Goal: Information Seeking & Learning: Learn about a topic

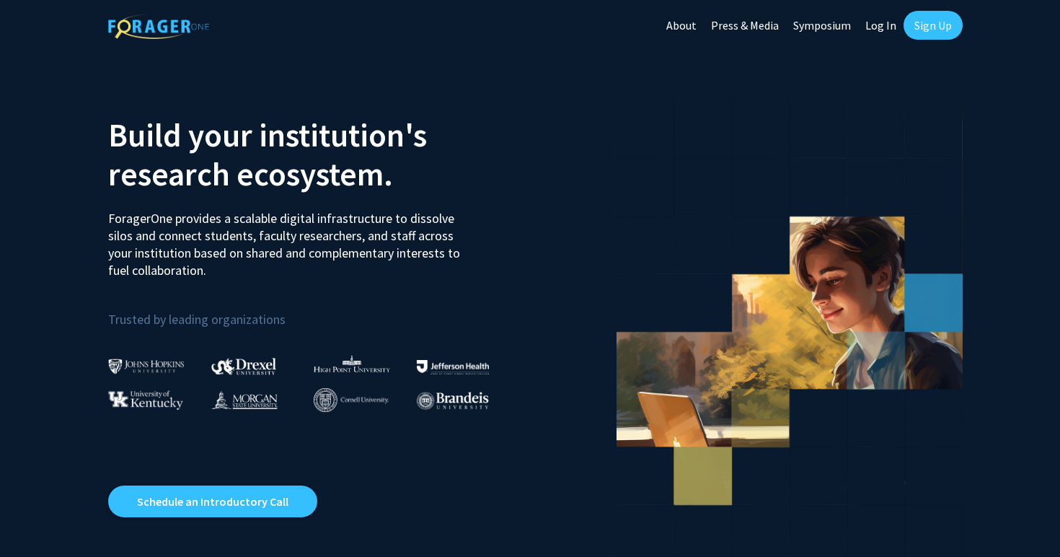
click at [932, 28] on link "Sign Up" at bounding box center [932, 25] width 59 height 29
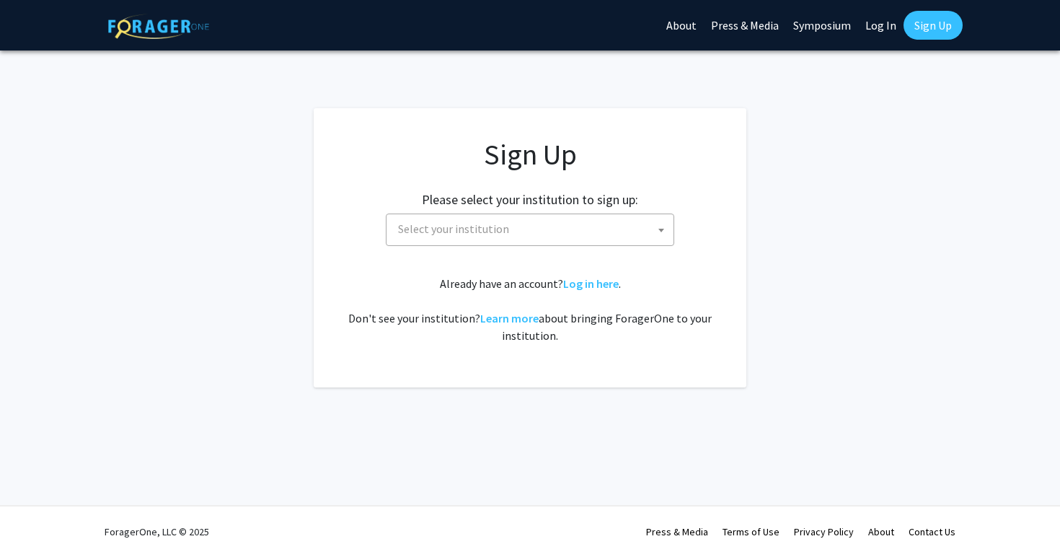
click at [642, 231] on span "Select your institution" at bounding box center [532, 229] width 281 height 30
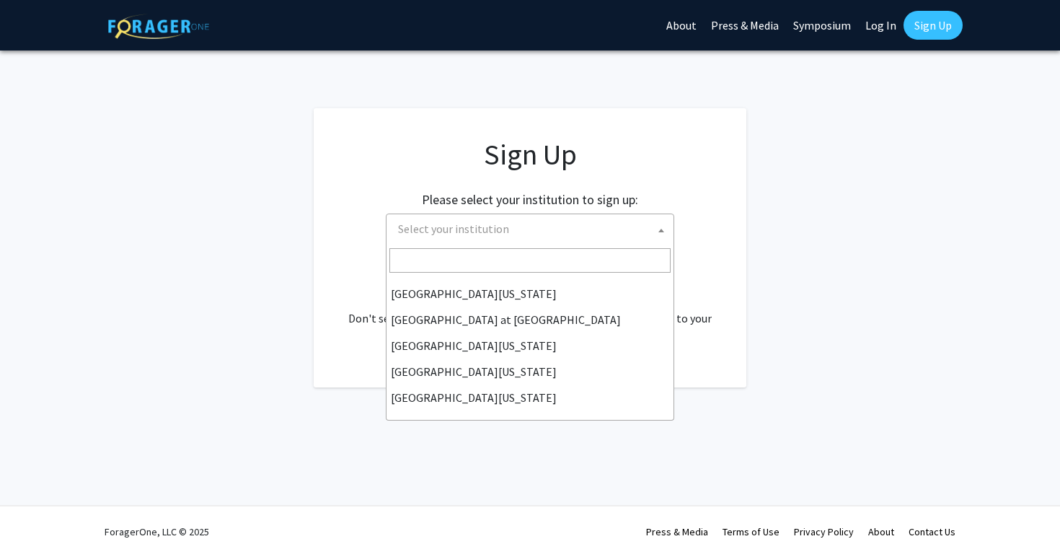
scroll to position [505, 0]
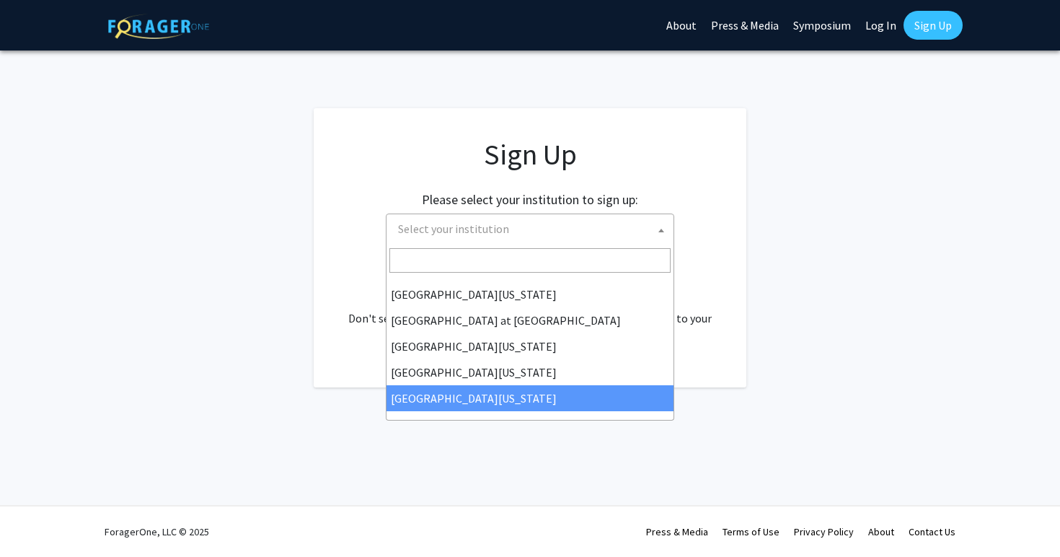
select select "33"
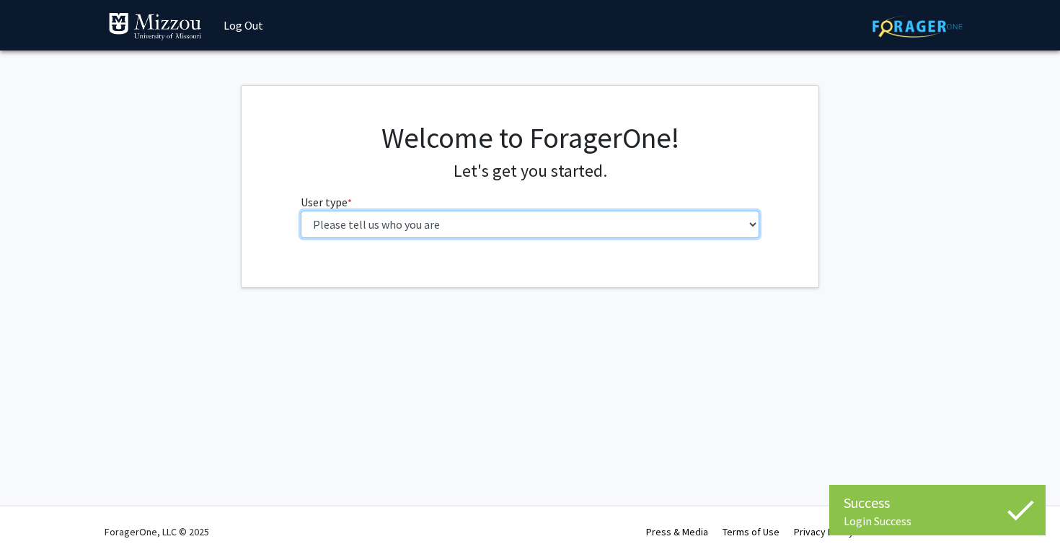
select select "1: undergrad"
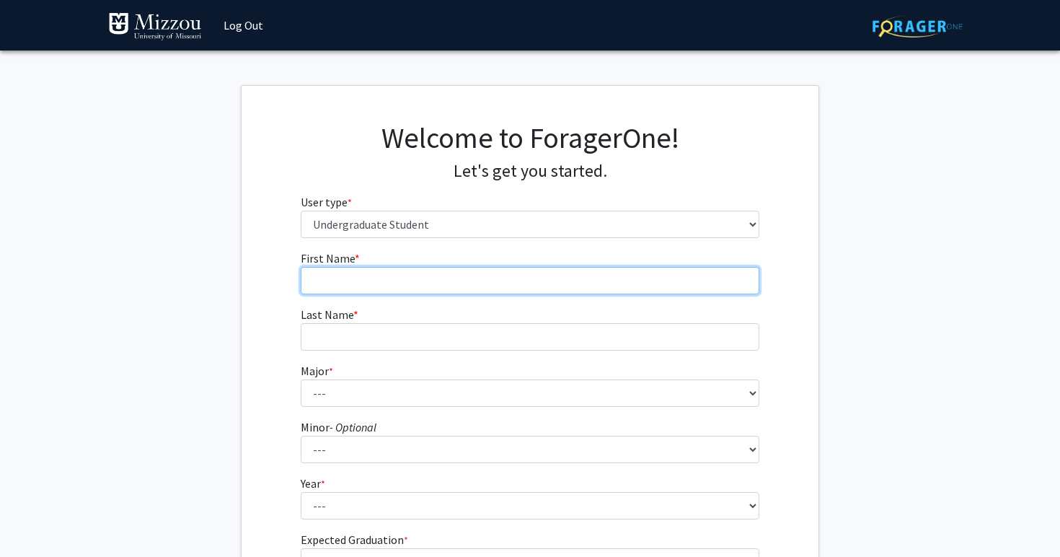
click at [508, 278] on input "First Name * required" at bounding box center [530, 280] width 459 height 27
type input "Nathan"
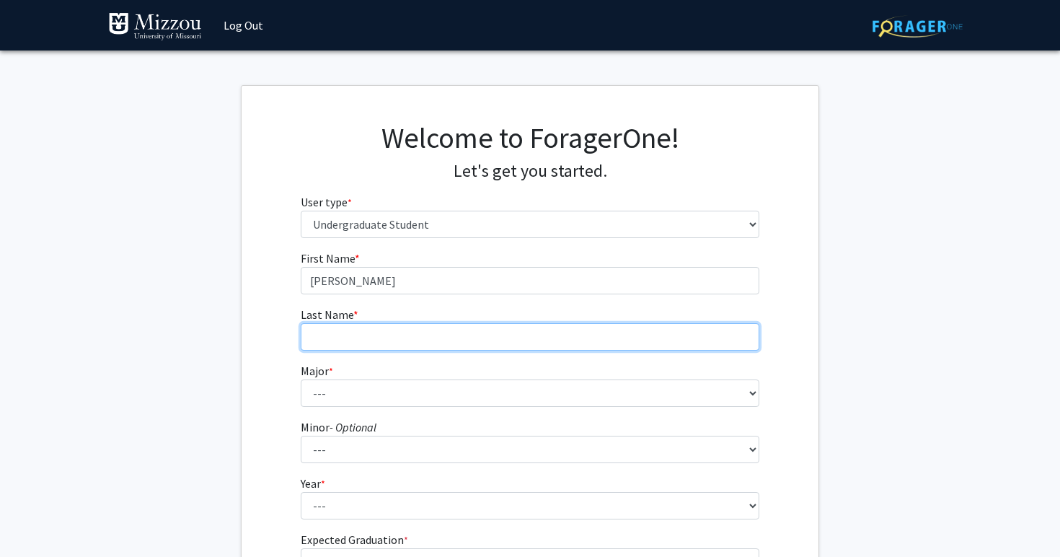
click at [501, 332] on input "Last Name * required" at bounding box center [530, 336] width 459 height 27
type input "Sand"
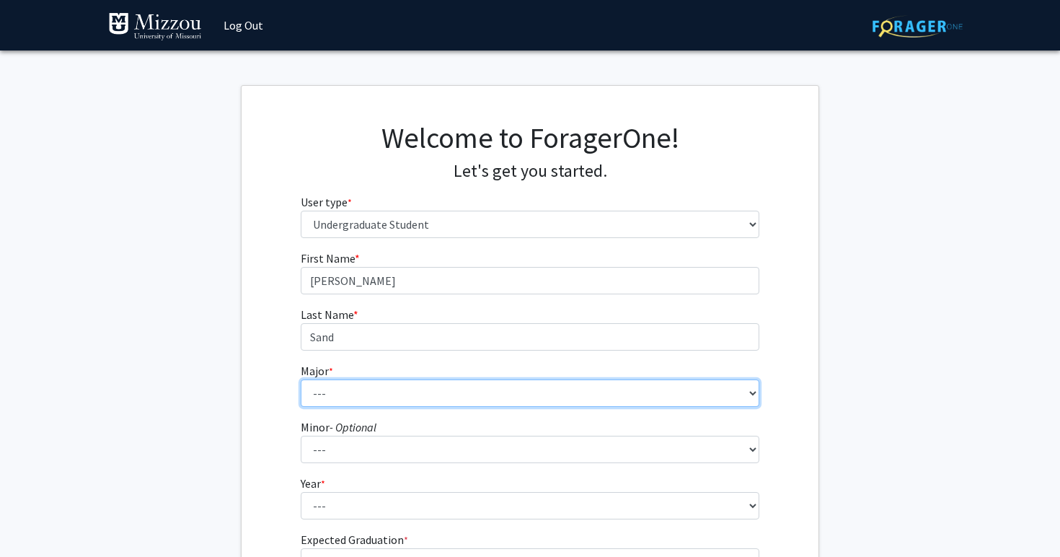
select select "72: 2564"
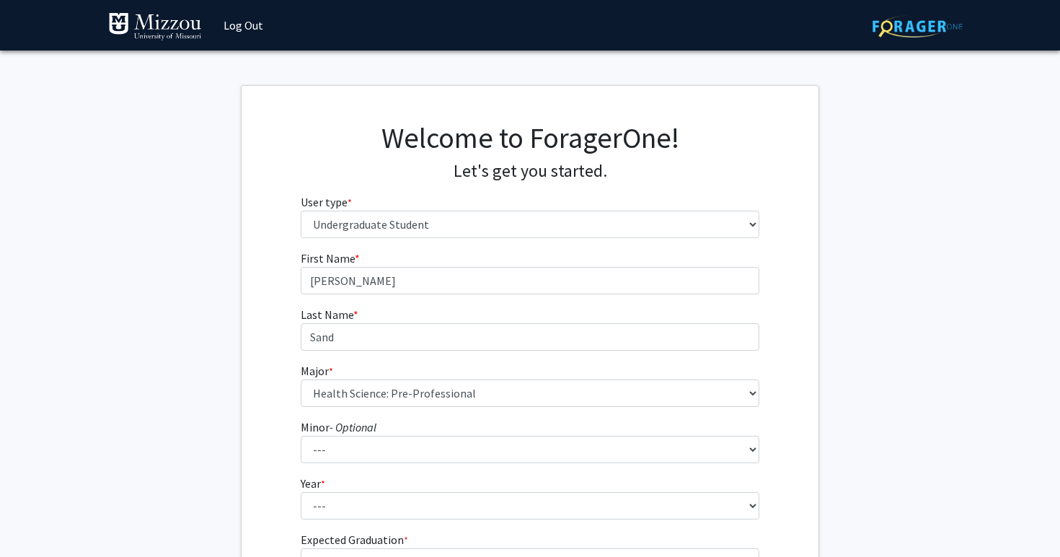
click at [261, 333] on div "First Name * required Nathan Last Name * required Sand Major * required --- Agr…" at bounding box center [530, 430] width 577 height 362
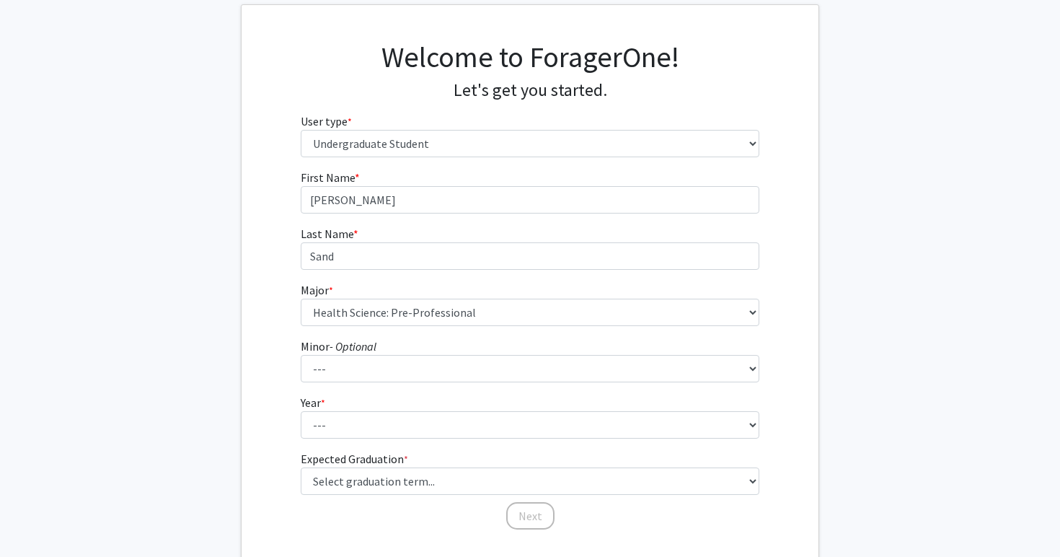
scroll to position [94, 0]
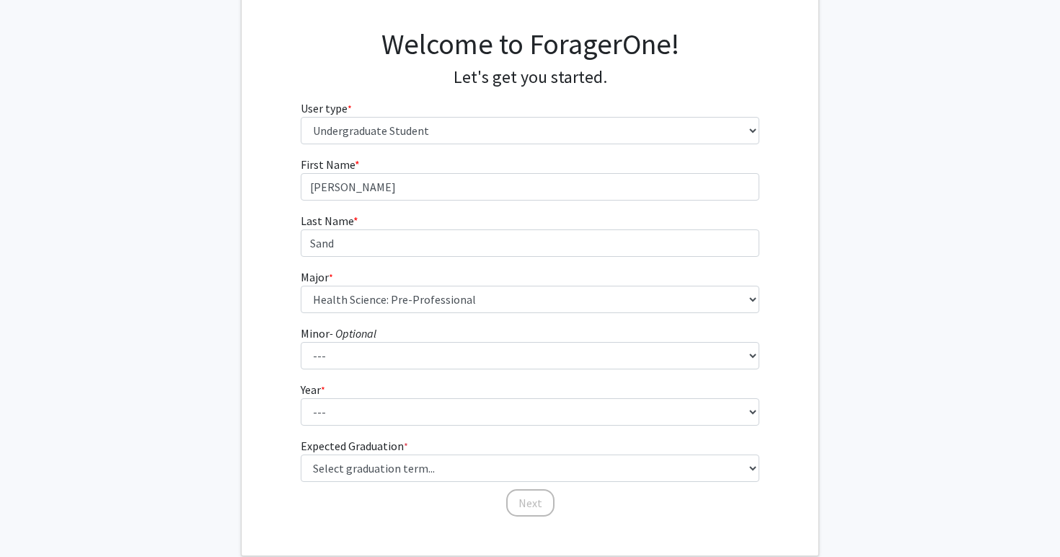
click at [336, 393] on fg-select "Year * required --- First-year Sophomore Junior Senior Postbaccalaureate Certif…" at bounding box center [530, 403] width 459 height 45
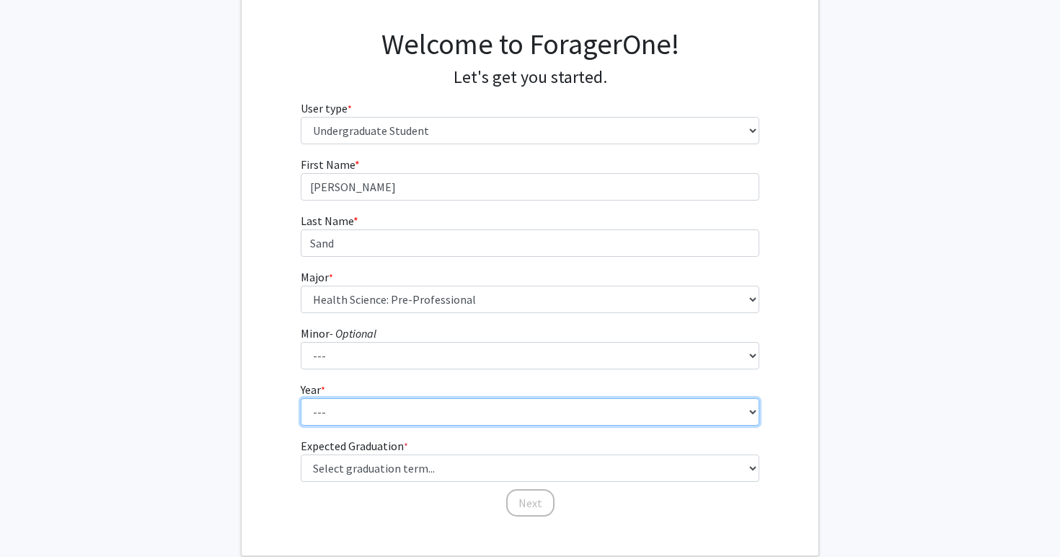
select select "1: first-year"
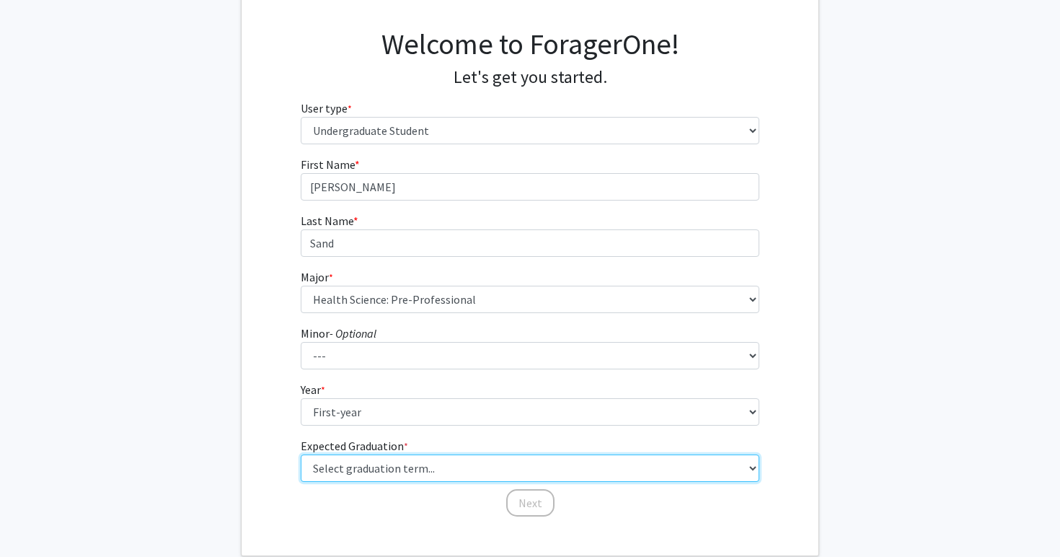
select select "17: spring_2029"
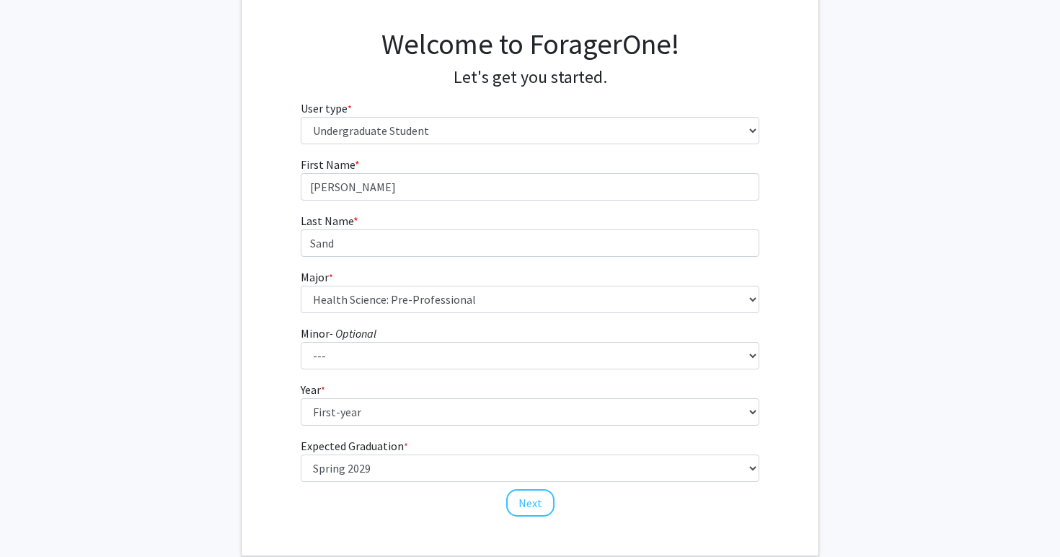
click at [258, 292] on div "First Name * required Nathan Last Name * required Sand Major * required --- Agr…" at bounding box center [530, 337] width 577 height 362
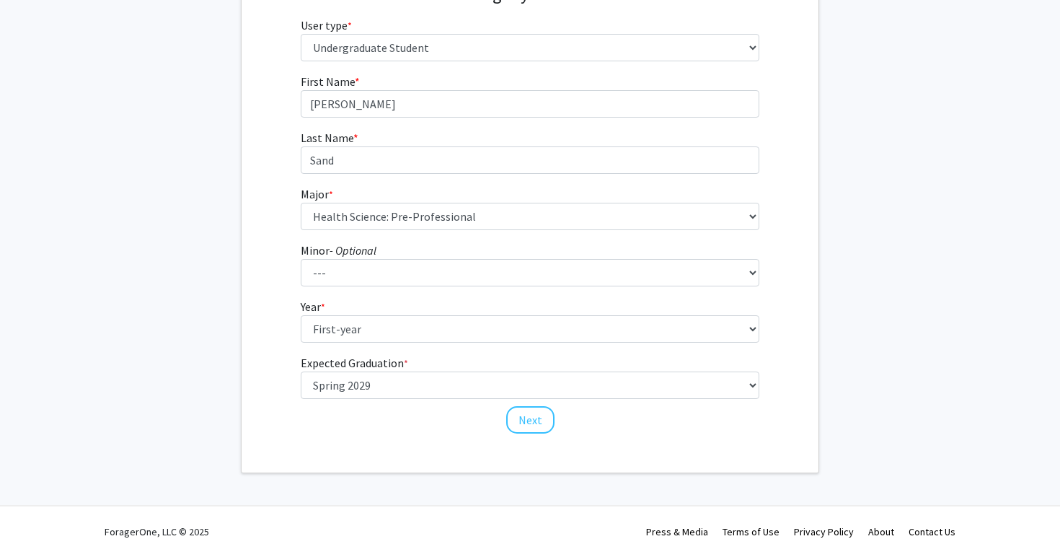
scroll to position [176, 0]
click at [528, 423] on button "Next" at bounding box center [530, 420] width 48 height 27
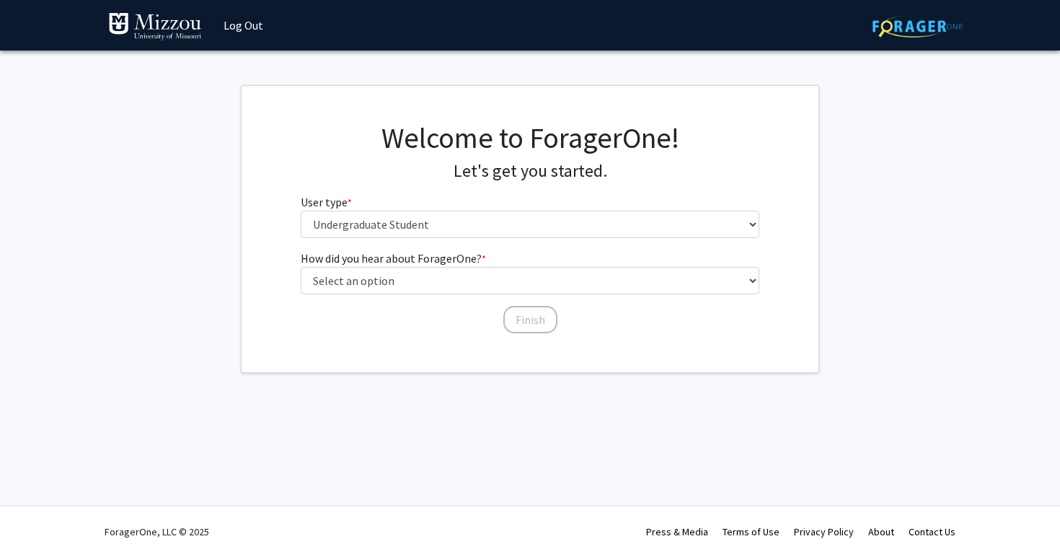
scroll to position [0, 0]
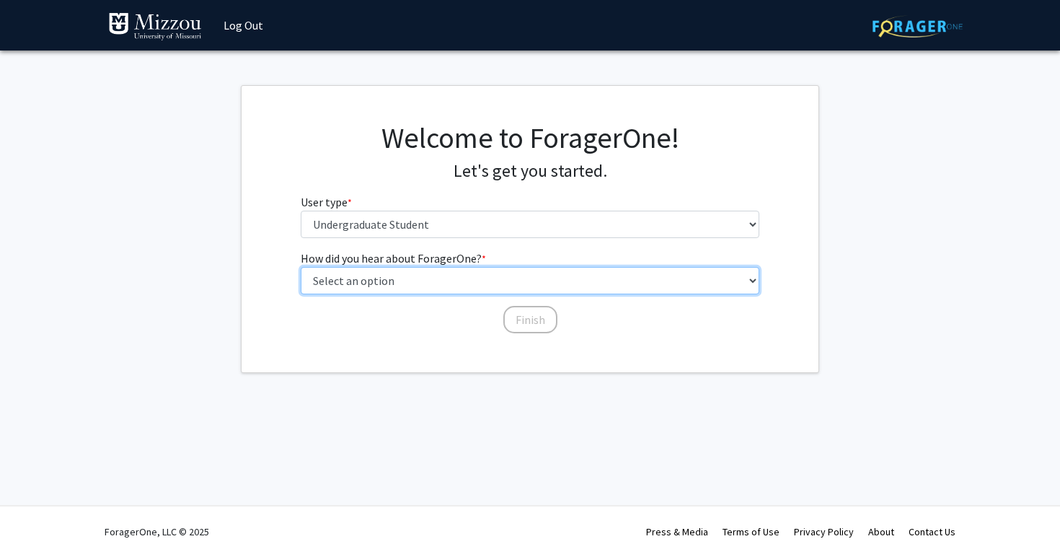
select select "2: faculty_recommendation"
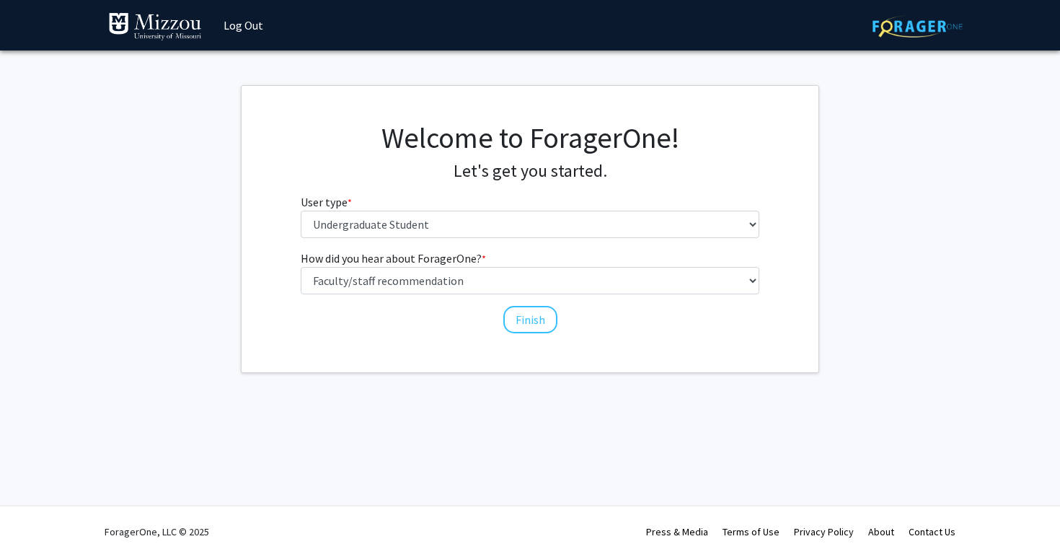
click at [510, 348] on div "Welcome to ForagerOne! Let's get you started. User type * required Please tell …" at bounding box center [530, 229] width 577 height 286
click at [523, 319] on button "Finish" at bounding box center [530, 319] width 54 height 27
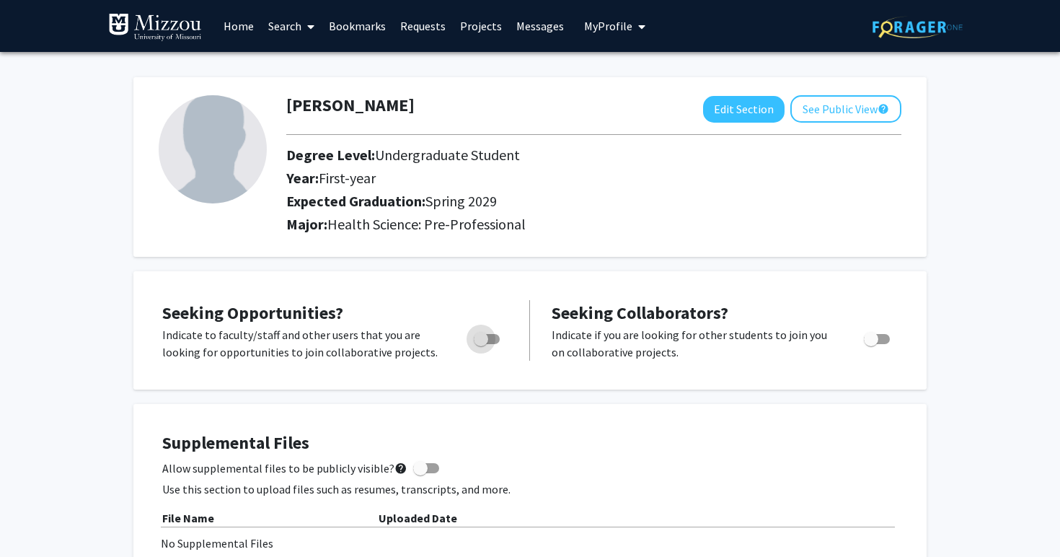
click at [486, 346] on span "Toggle" at bounding box center [481, 339] width 14 height 14
click at [481, 345] on input "Are you actively seeking opportunities?" at bounding box center [480, 344] width 1 height 1
checkbox input "true"
click at [283, 27] on link "Search" at bounding box center [291, 26] width 61 height 50
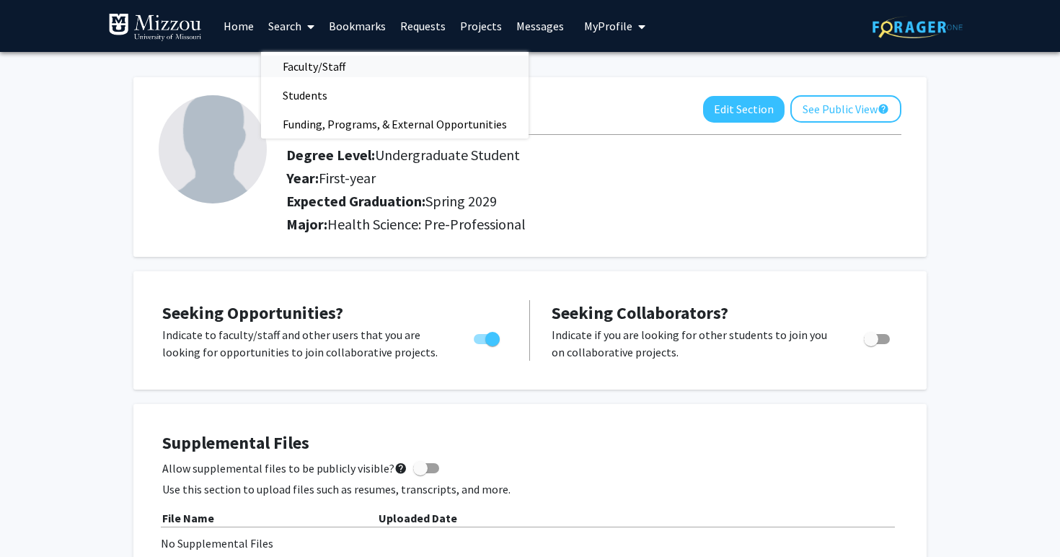
click at [299, 66] on span "Faculty/Staff" at bounding box center [314, 66] width 106 height 29
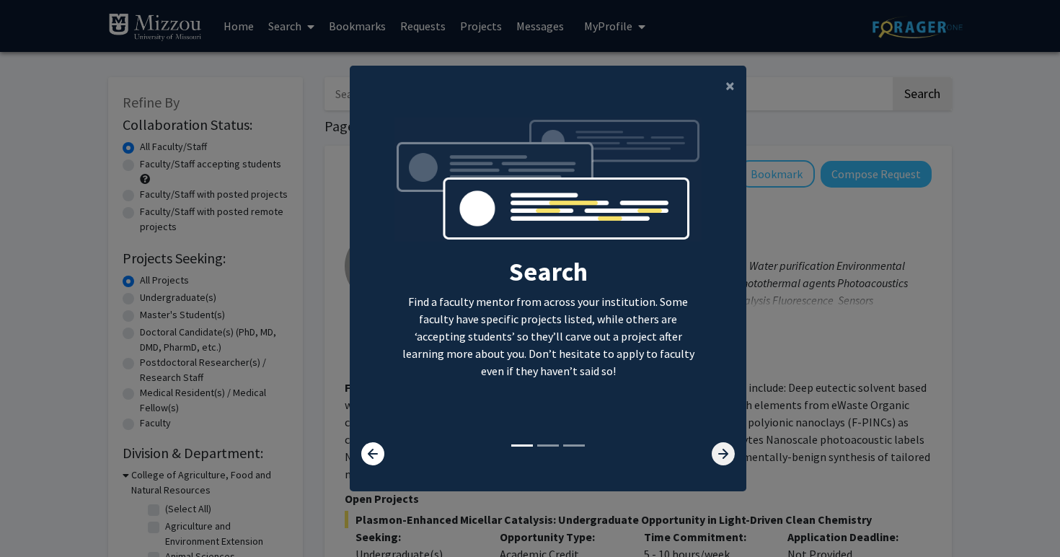
click at [722, 453] on icon at bounding box center [723, 453] width 23 height 23
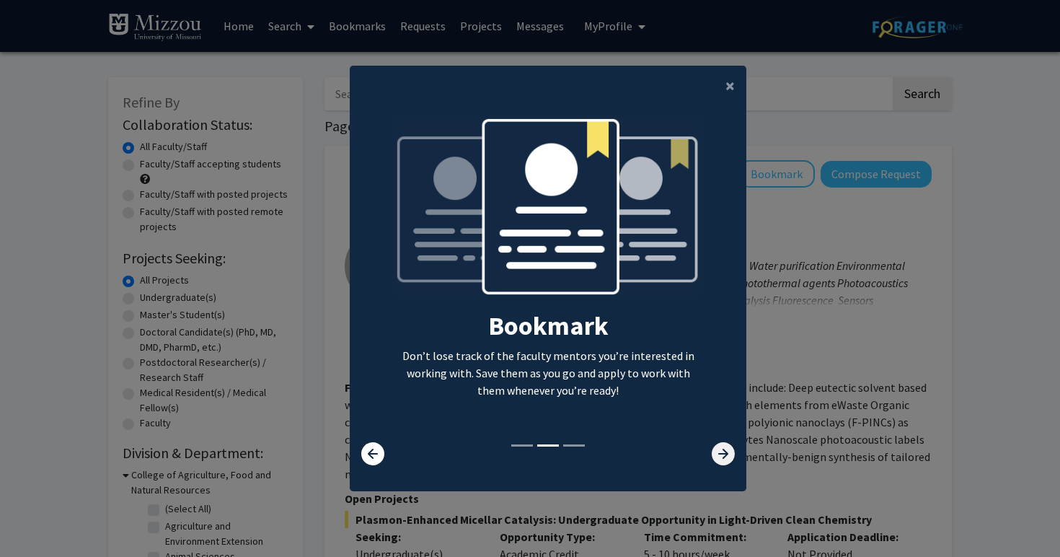
click at [722, 453] on icon at bounding box center [723, 453] width 23 height 23
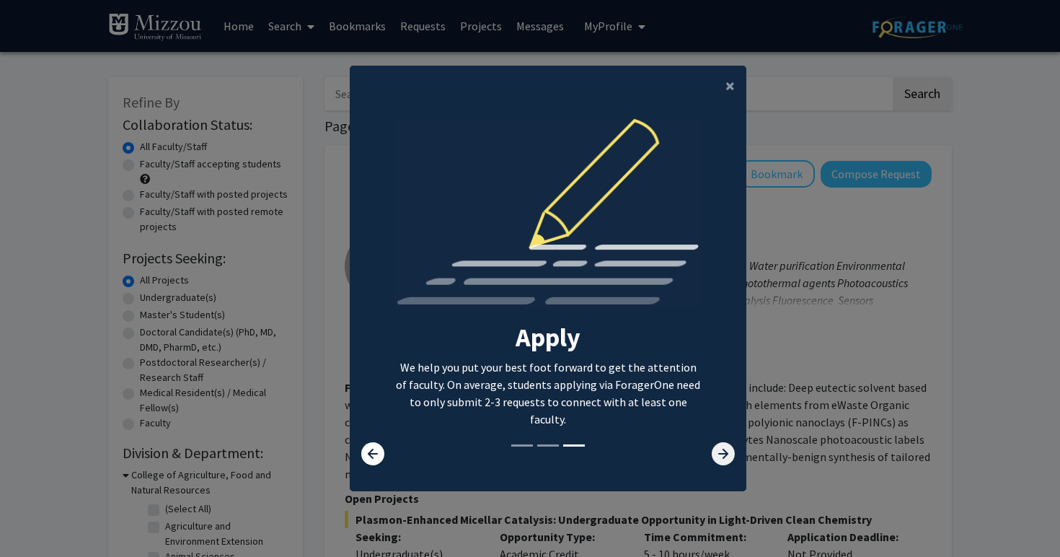
click at [722, 453] on icon at bounding box center [723, 453] width 23 height 23
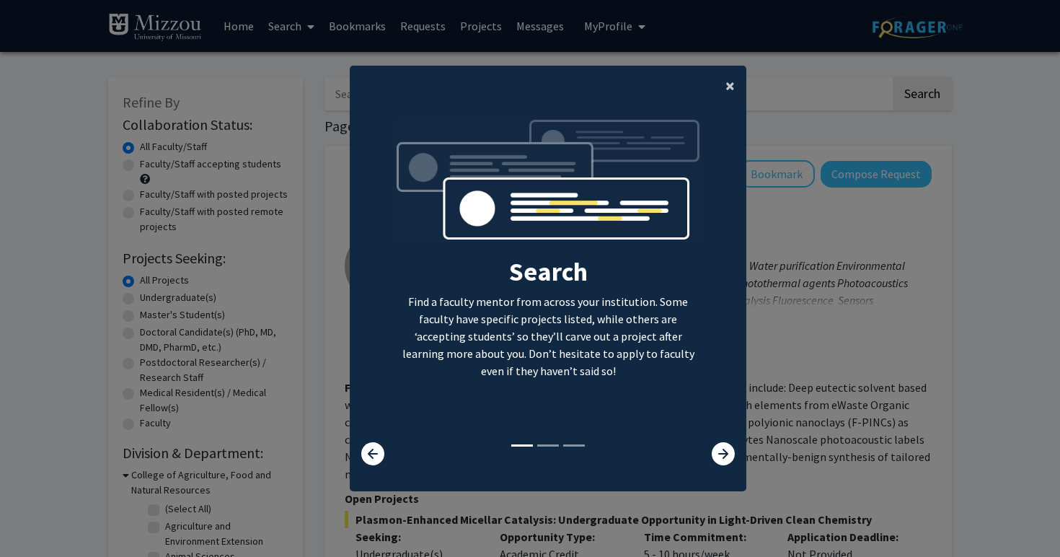
click at [724, 84] on button "×" at bounding box center [730, 86] width 32 height 40
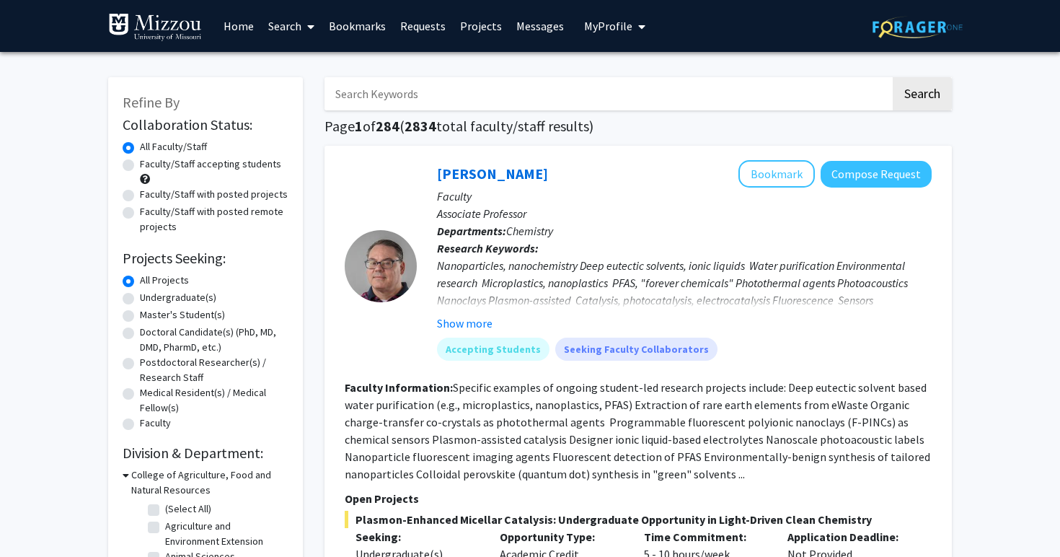
click at [684, 92] on input "Search Keywords" at bounding box center [607, 93] width 566 height 33
click at [921, 96] on button "Search" at bounding box center [922, 93] width 59 height 33
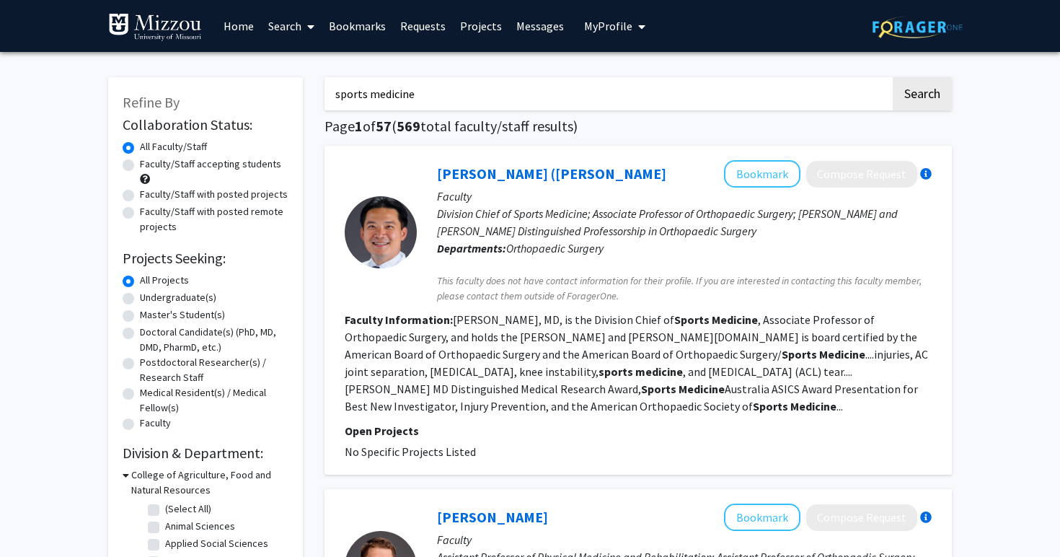
click at [451, 105] on input "sports medicine" at bounding box center [607, 93] width 566 height 33
type input "nutrition and excersise physiology"
click at [921, 96] on button "Search" at bounding box center [922, 93] width 59 height 33
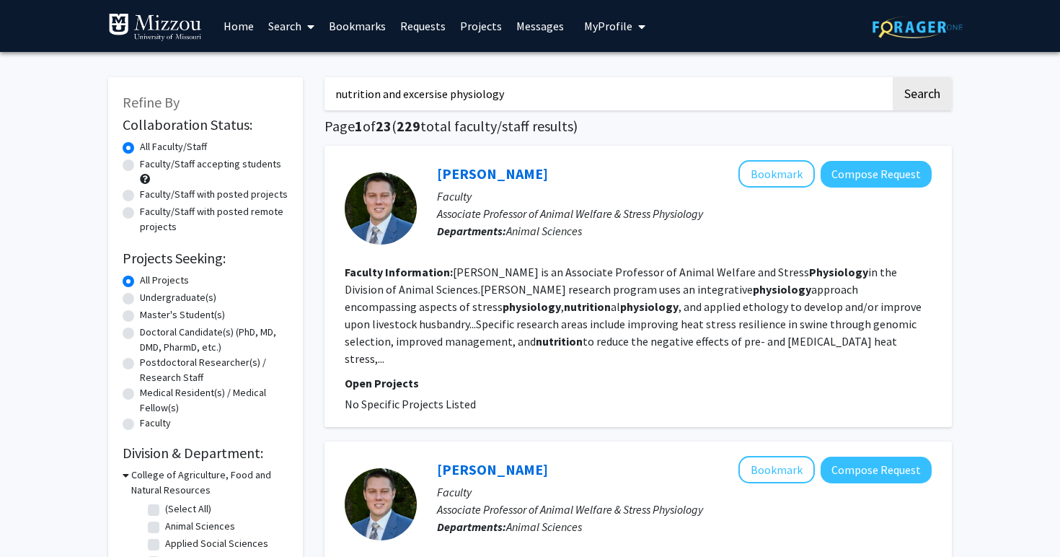
click at [190, 301] on label "Undergraduate(s)" at bounding box center [178, 297] width 76 height 15
click at [149, 299] on input "Undergraduate(s)" at bounding box center [144, 294] width 9 height 9
radio input "true"
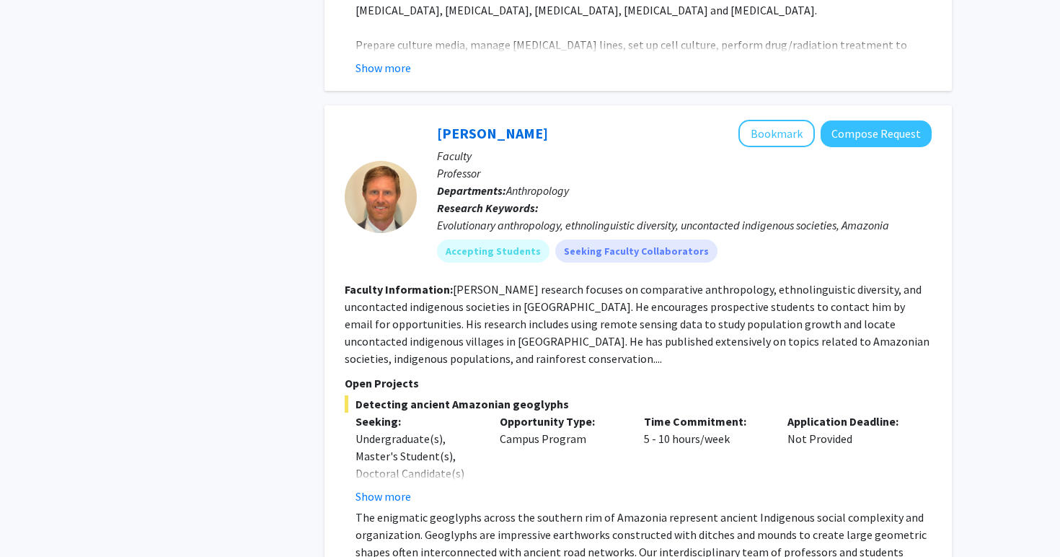
scroll to position [3194, 0]
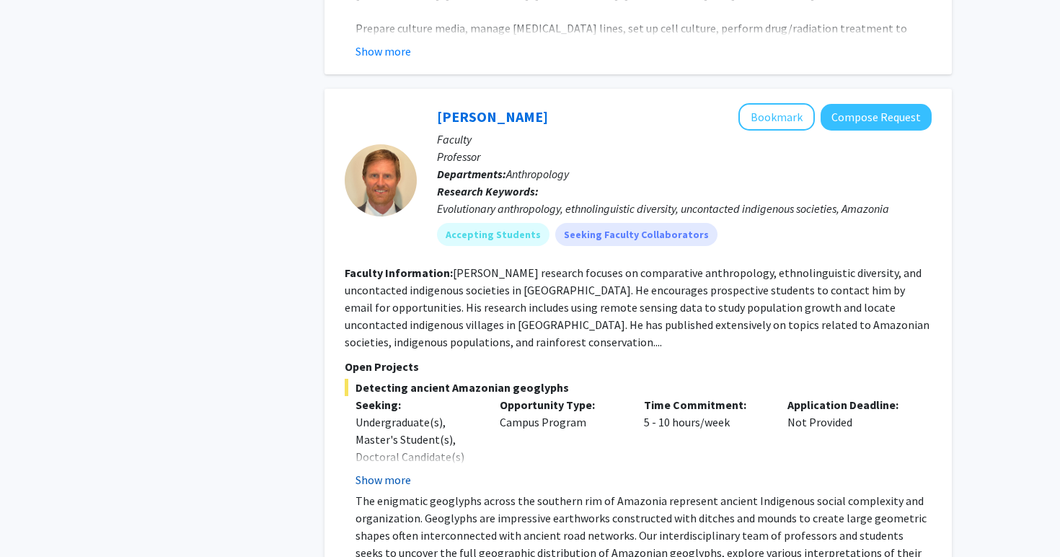
click at [367, 471] on button "Show more" at bounding box center [383, 479] width 56 height 17
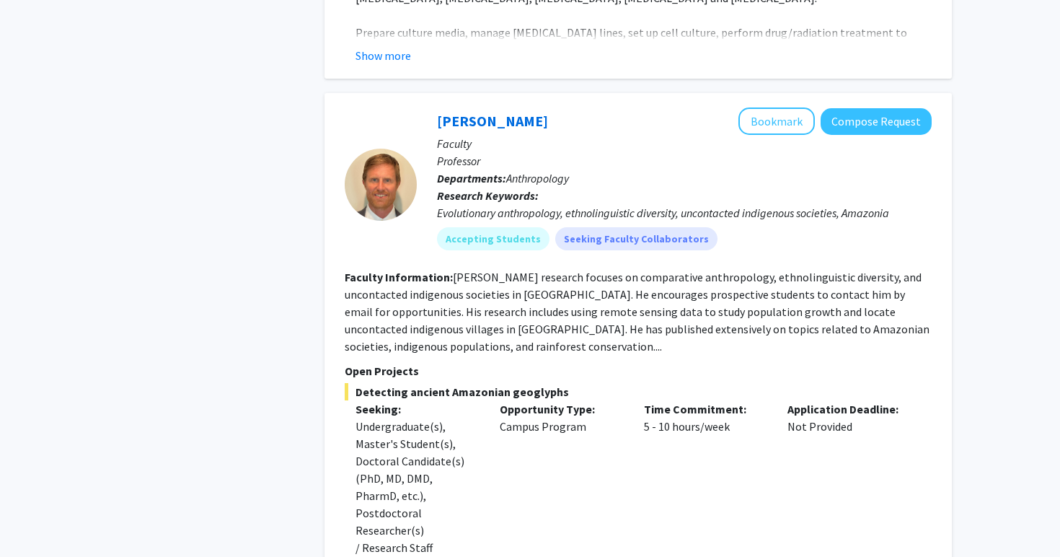
scroll to position [3186, 0]
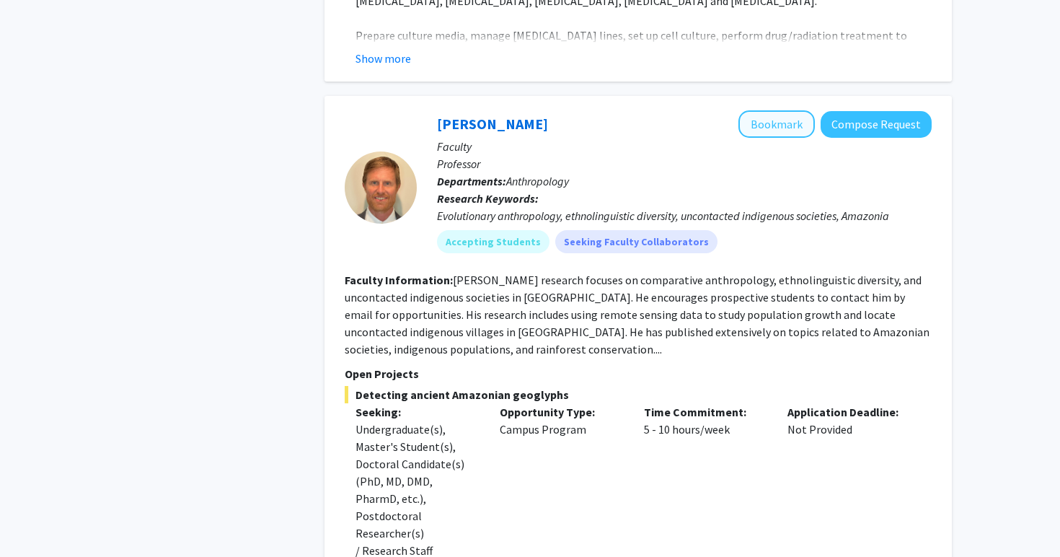
click at [774, 110] on button "Bookmark" at bounding box center [776, 123] width 76 height 27
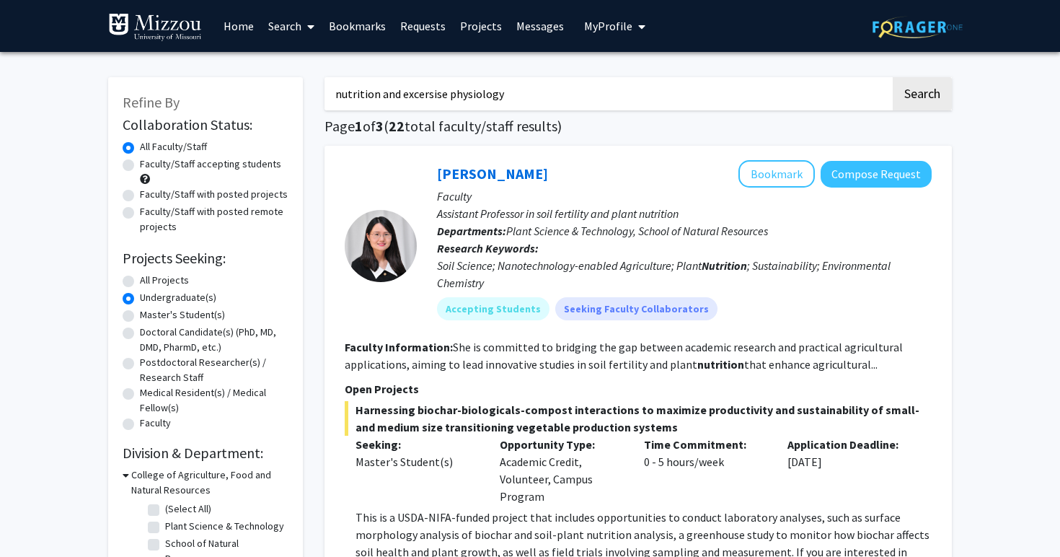
scroll to position [0, 0]
click at [481, 97] on input "nutrition and excersise physiology" at bounding box center [607, 93] width 566 height 33
type input "sports medicine"
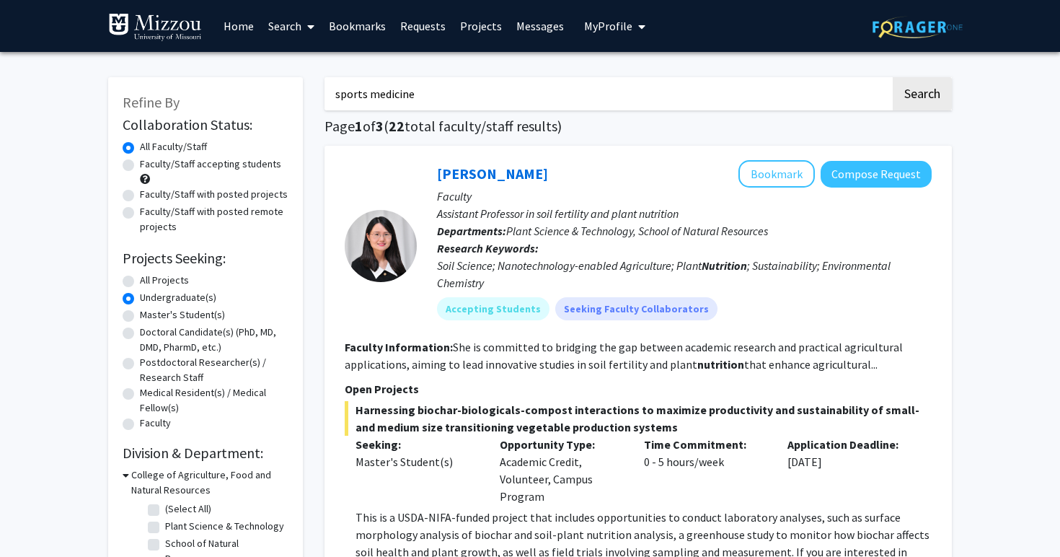
click at [921, 96] on button "Search" at bounding box center [922, 93] width 59 height 33
radio input "true"
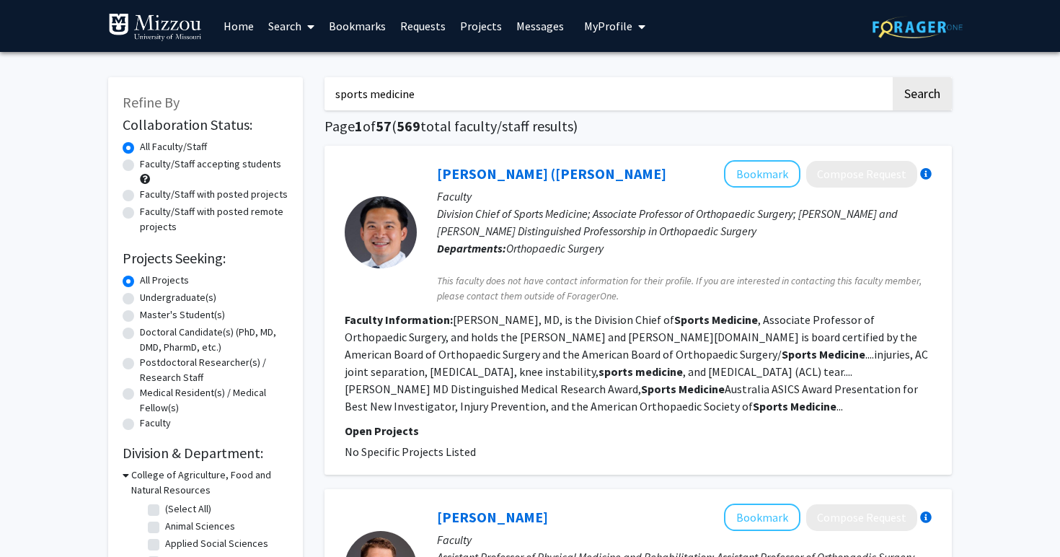
click at [173, 300] on label "Undergraduate(s)" at bounding box center [178, 297] width 76 height 15
click at [149, 299] on input "Undergraduate(s)" at bounding box center [144, 294] width 9 height 9
radio input "true"
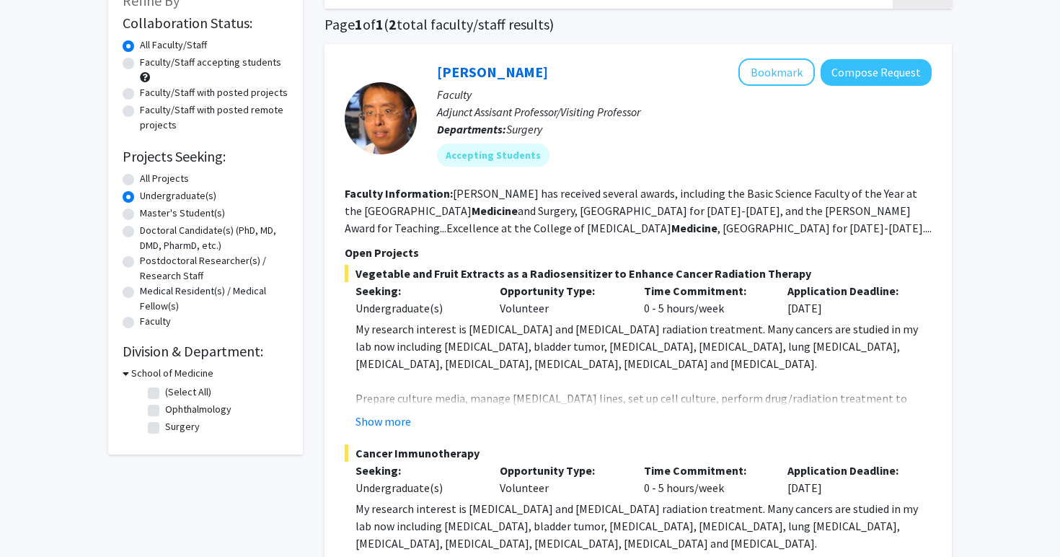
scroll to position [106, 0]
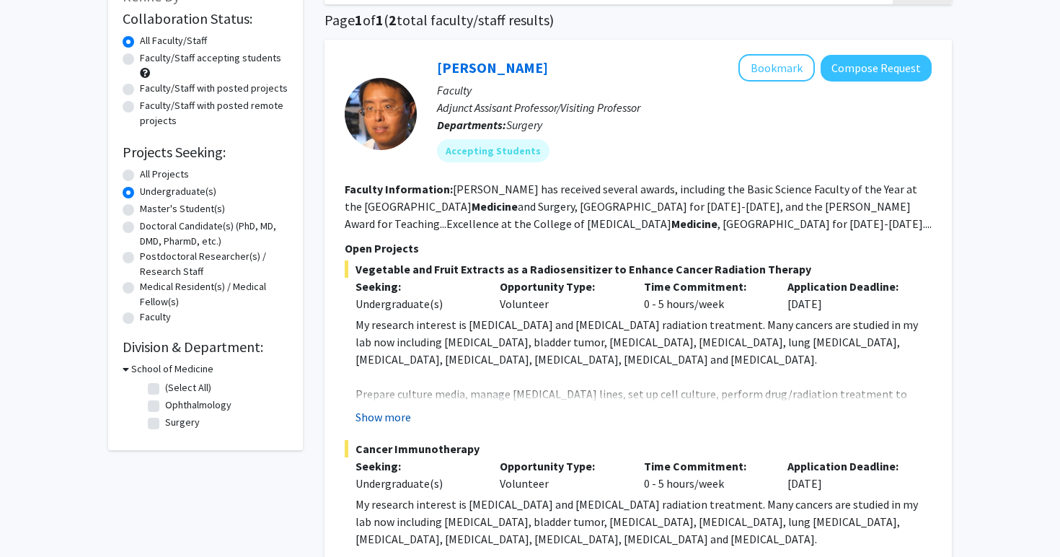
click at [394, 418] on button "Show more" at bounding box center [383, 416] width 56 height 17
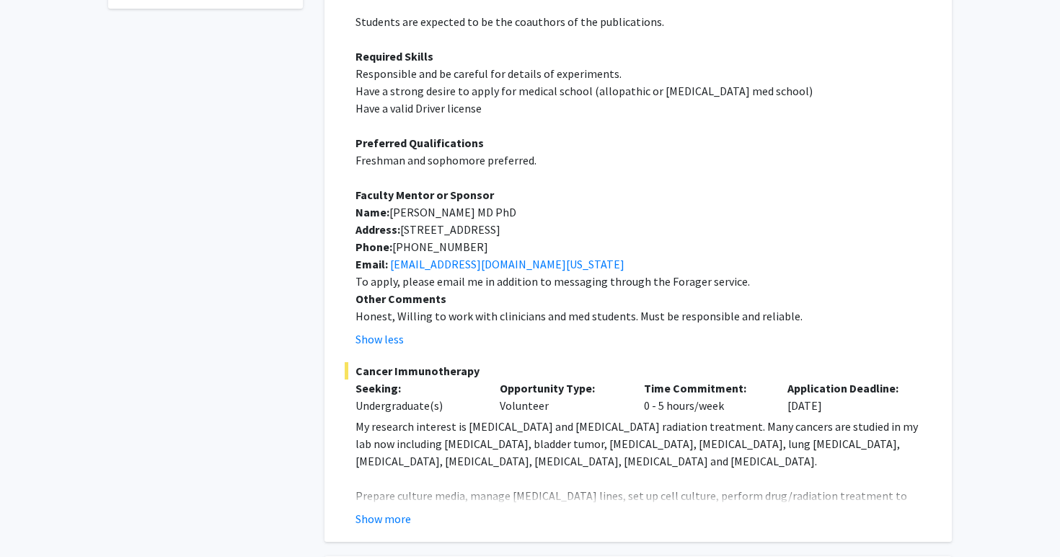
scroll to position [552, 0]
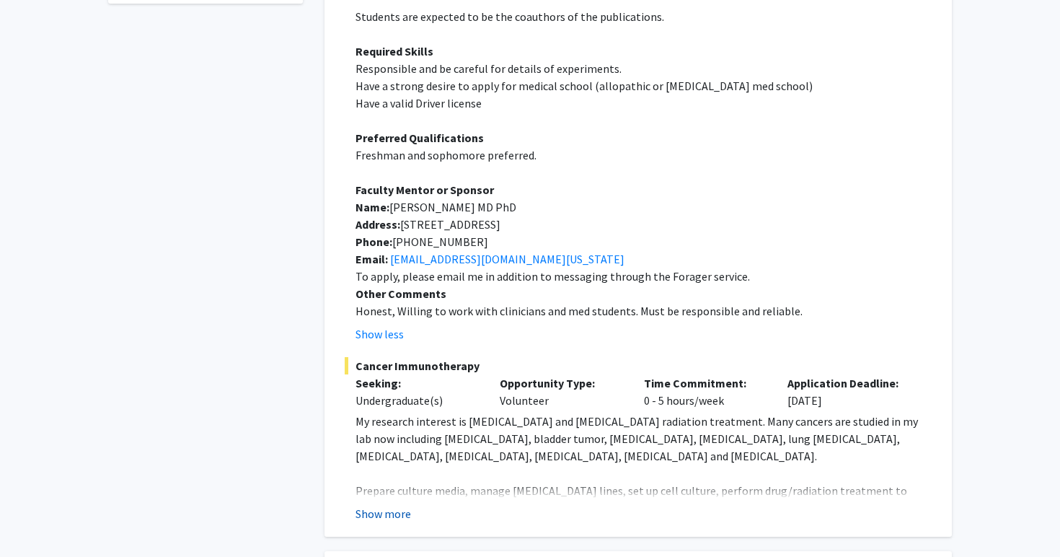
click at [374, 505] on button "Show more" at bounding box center [383, 513] width 56 height 17
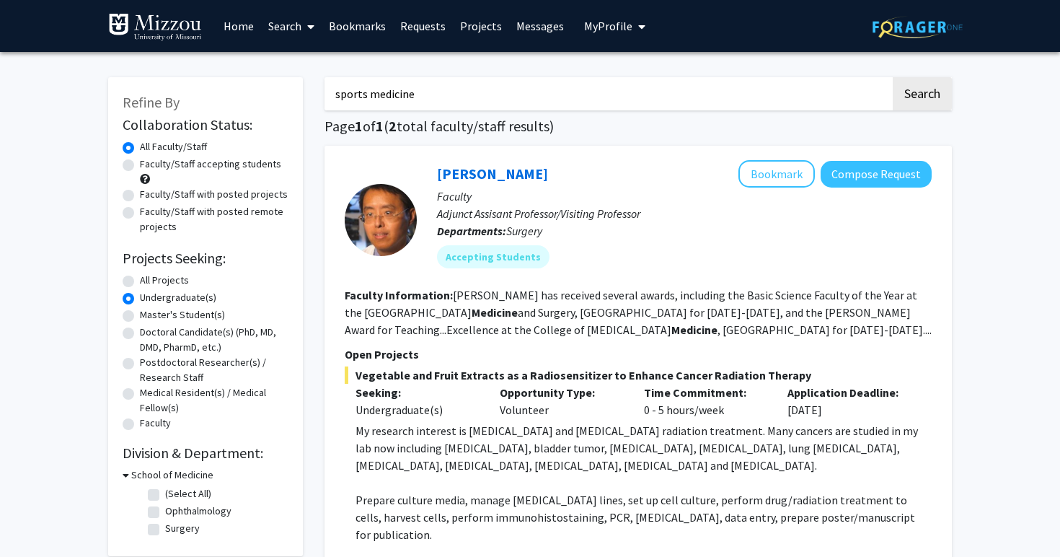
scroll to position [0, 0]
